Goal: Navigation & Orientation: Find specific page/section

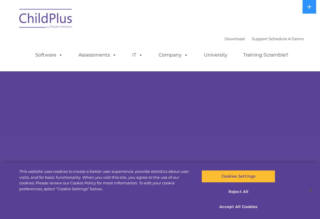
select select "MEDIUM"
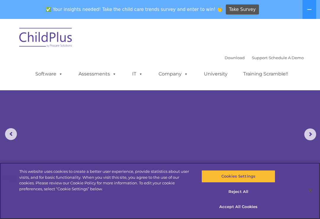
click at [242, 208] on button "Accept All Cookies" at bounding box center [237, 207] width 73 height 12
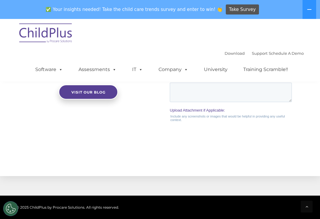
scroll to position [720, 0]
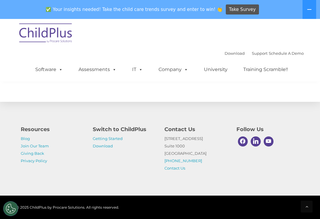
click at [94, 141] on link "Getting Started" at bounding box center [108, 138] width 30 height 5
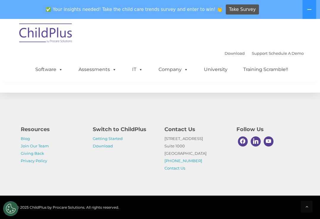
click at [97, 148] on link "Download" at bounding box center [103, 146] width 20 height 5
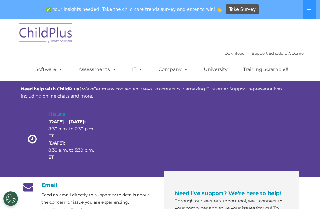
click at [223, 65] on link "University" at bounding box center [216, 70] width 36 height 12
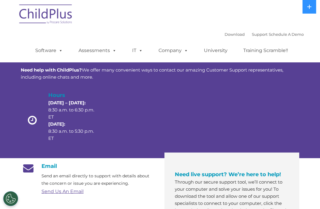
click at [185, 49] on span at bounding box center [185, 51] width 7 height 6
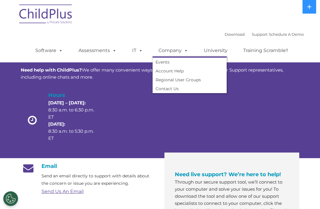
click at [139, 51] on span at bounding box center [139, 51] width 7 height 6
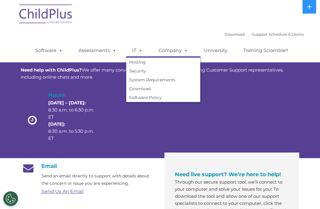
click at [113, 53] on span at bounding box center [113, 51] width 7 height 6
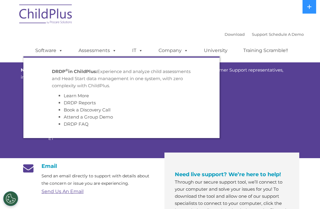
click at [60, 53] on span at bounding box center [59, 51] width 7 height 6
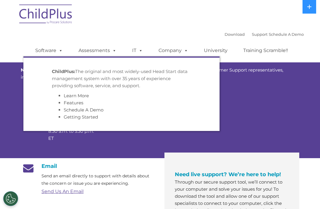
click at [58, 48] on span at bounding box center [59, 51] width 7 height 6
